Goal: Task Accomplishment & Management: Use online tool/utility

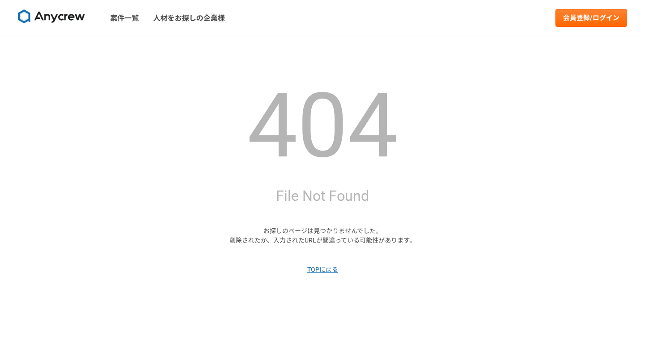
click at [55, 12] on img at bounding box center [51, 16] width 67 height 14
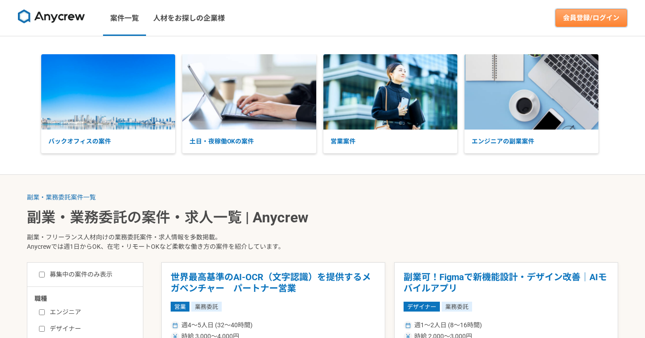
click at [604, 17] on link "会員登録/ログイン" at bounding box center [592, 18] width 72 height 18
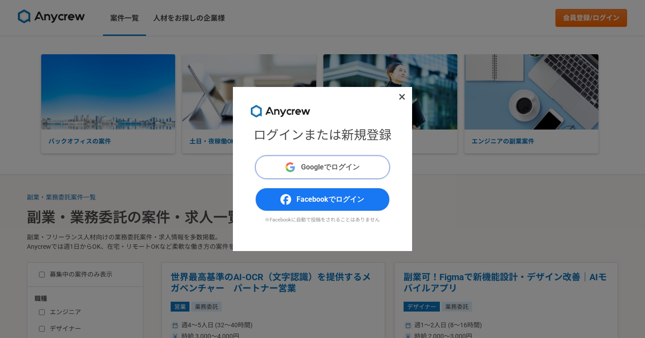
click at [329, 171] on span "Googleでログイン" at bounding box center [330, 167] width 59 height 11
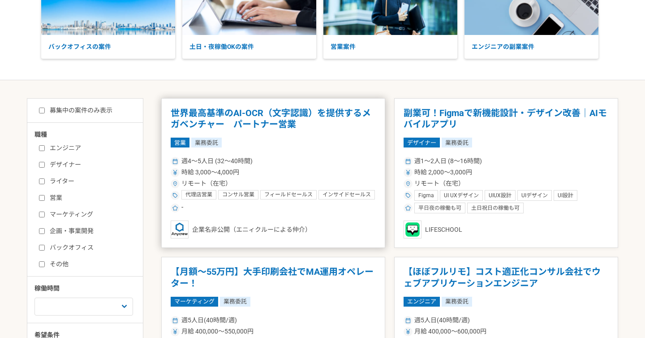
scroll to position [102, 0]
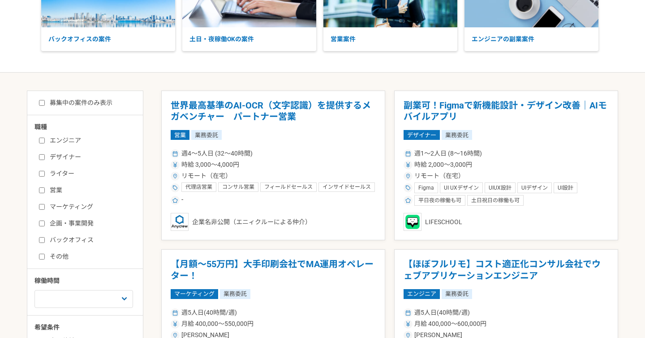
click at [64, 158] on label "デザイナー" at bounding box center [90, 156] width 103 height 9
click at [45, 158] on input "デザイナー" at bounding box center [42, 157] width 6 height 6
checkbox input "true"
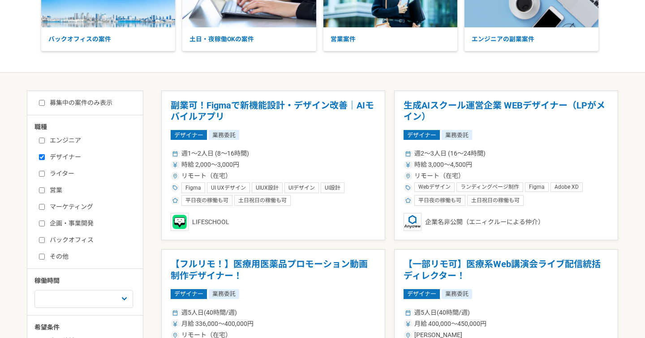
click at [90, 96] on div "募集中の案件のみ表示 職種 エンジニア デザイナー ライター 営業 マーケティング 企画・事業開発 バックオフィス その他 稼働時間 週1人日（8時間）以下 …" at bounding box center [85, 266] width 117 height 350
click at [82, 101] on label "募集中の案件のみ表示" at bounding box center [76, 102] width 74 height 9
click at [45, 101] on input "募集中の案件のみ表示" at bounding box center [42, 103] width 6 height 6
checkbox input "true"
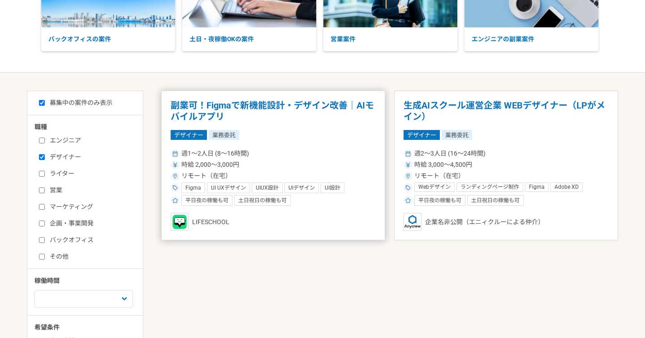
click at [359, 150] on div "週1〜2人日 (8〜16時間)" at bounding box center [273, 153] width 205 height 9
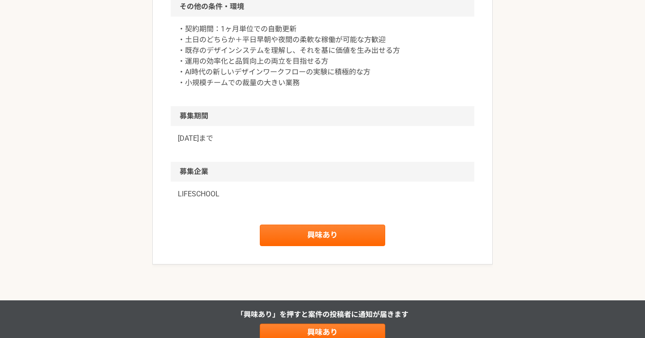
scroll to position [879, 0]
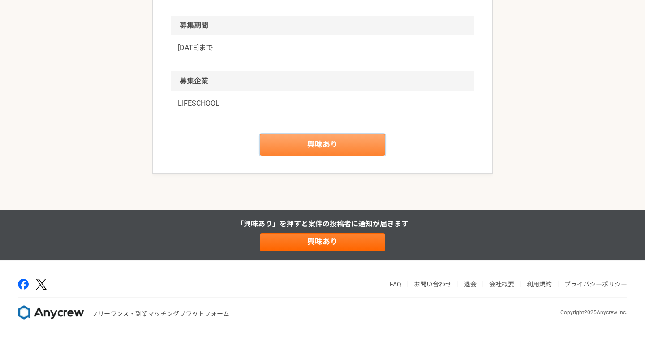
click at [346, 147] on link "興味あり" at bounding box center [322, 145] width 125 height 22
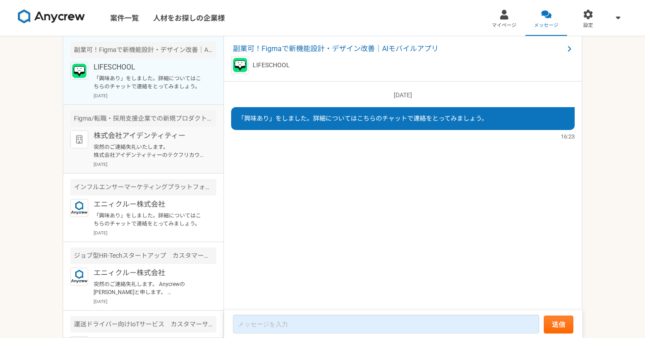
click at [176, 135] on p "株式会社アイデンティティー" at bounding box center [149, 135] width 111 height 11
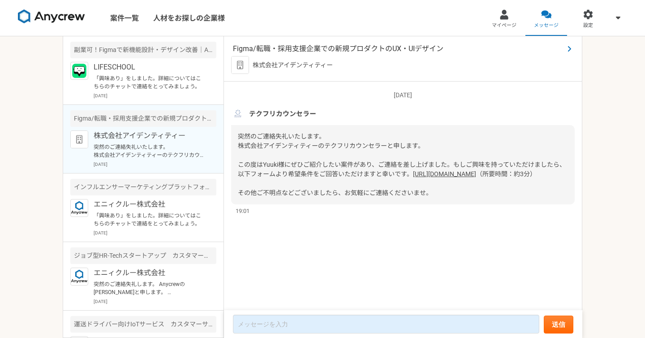
click at [347, 48] on span "Figma/転職・採用支援企業での新規プロダクトのUX・UIデザイン" at bounding box center [398, 48] width 331 height 11
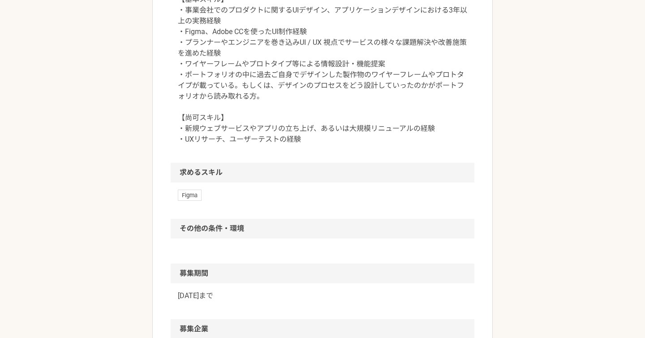
scroll to position [645, 0]
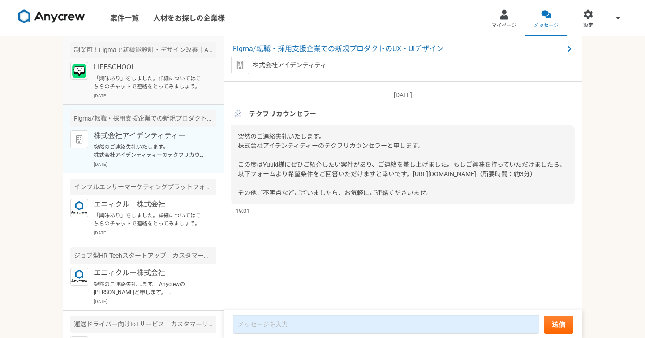
click at [178, 74] on div "LIFESCHOOL 「興味あり」をしました。詳細についてはこちらのチャットで連絡をとってみましょう。 [DATE]" at bounding box center [155, 80] width 123 height 37
